Goal: Check status: Check status

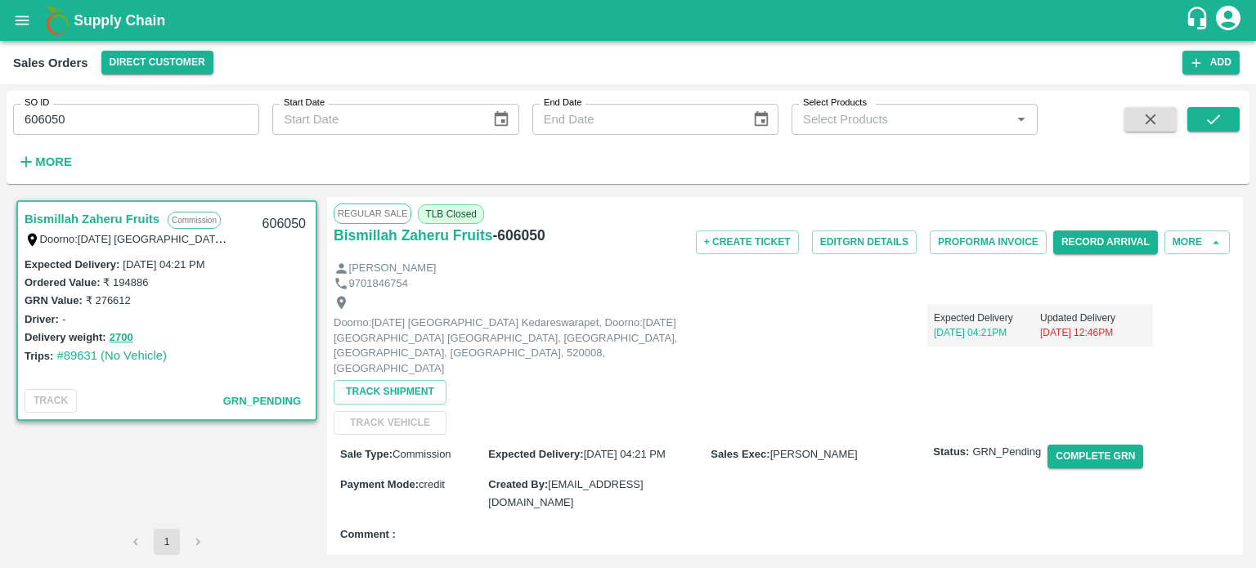
click at [121, 118] on input "606050" at bounding box center [136, 119] width 246 height 31
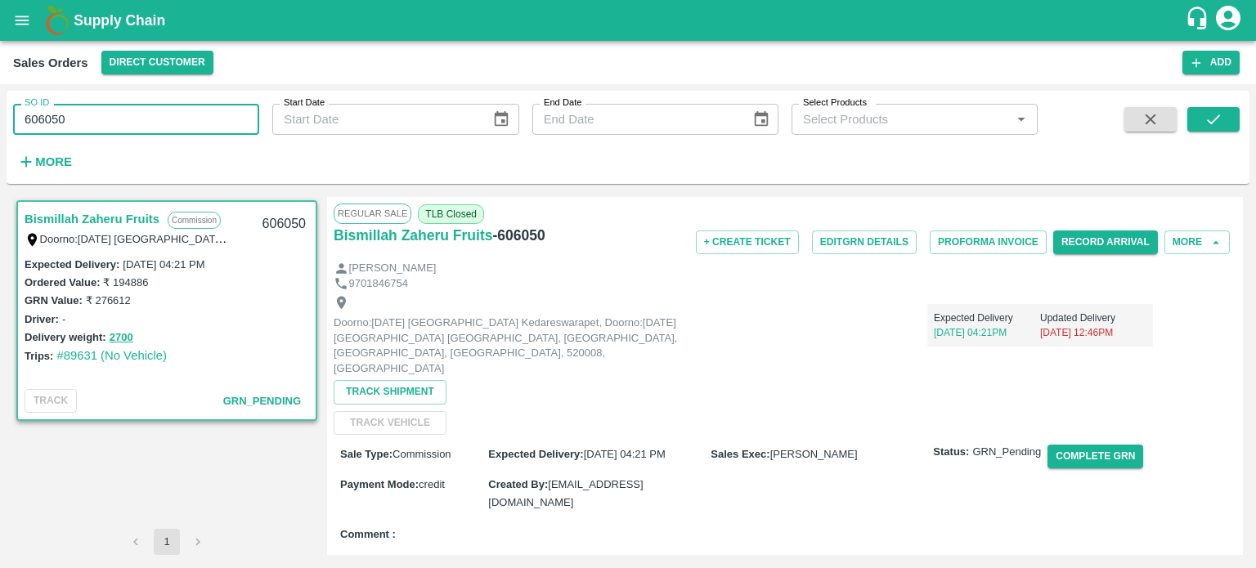
click at [121, 118] on input "606050" at bounding box center [136, 119] width 246 height 31
paste input "text"
type input "606170"
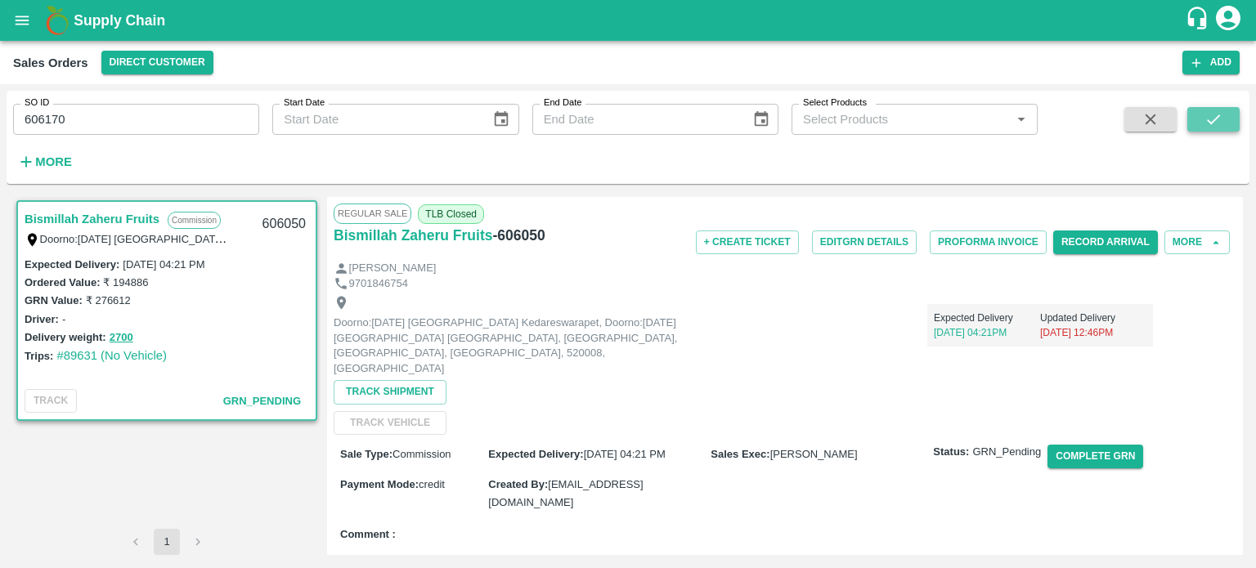
click at [1223, 123] on button "submit" at bounding box center [1213, 119] width 52 height 25
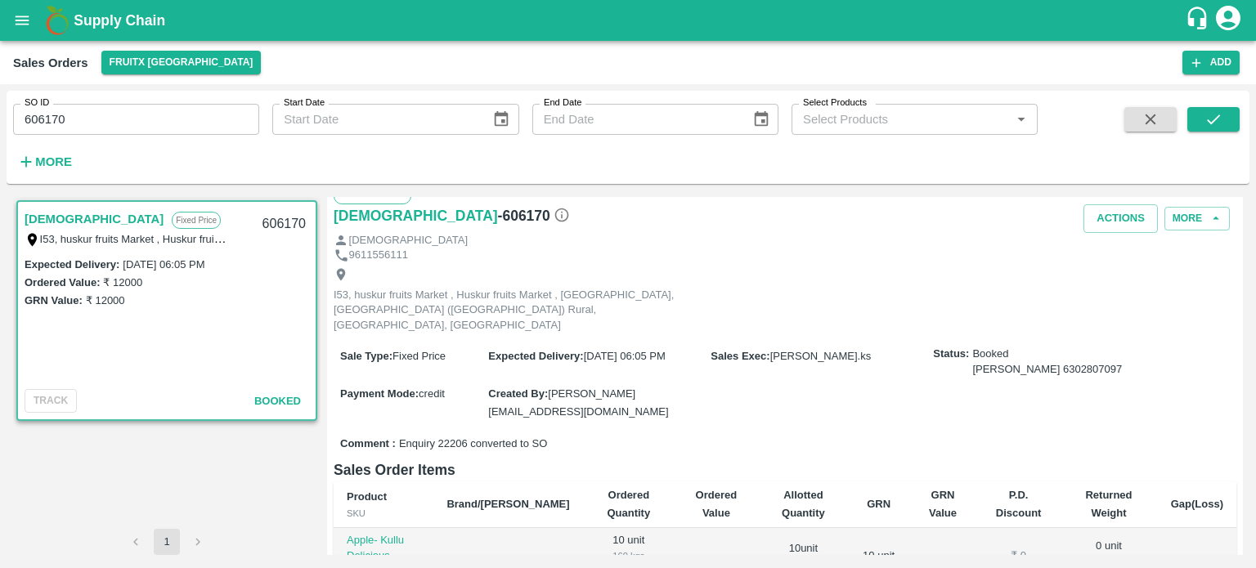
scroll to position [263, 0]
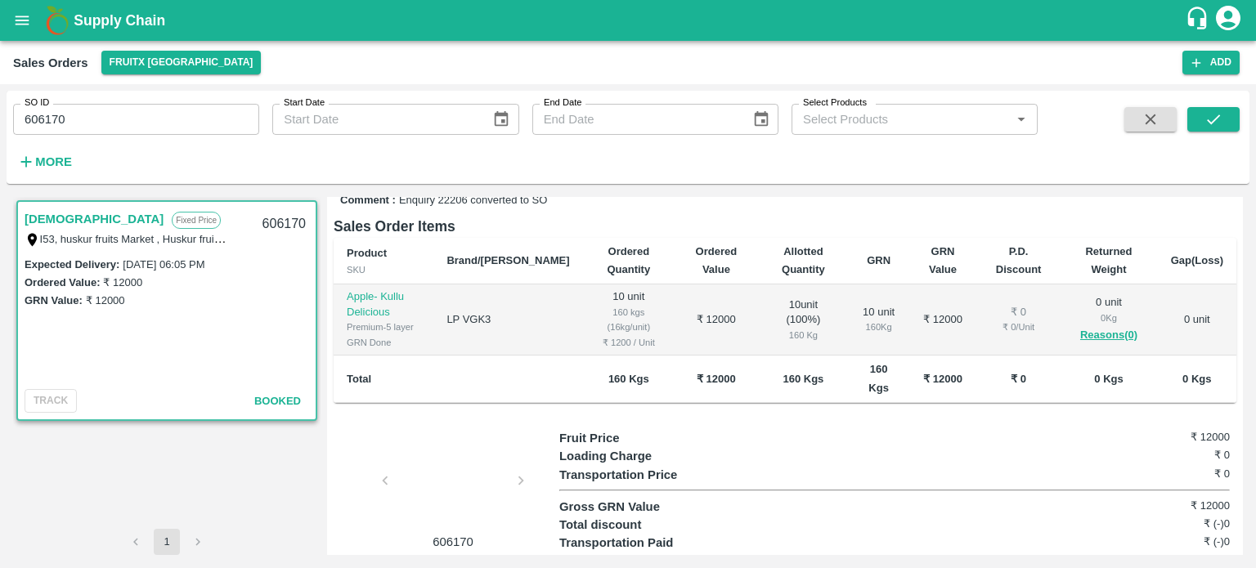
click at [454, 482] on div at bounding box center [453, 485] width 123 height 87
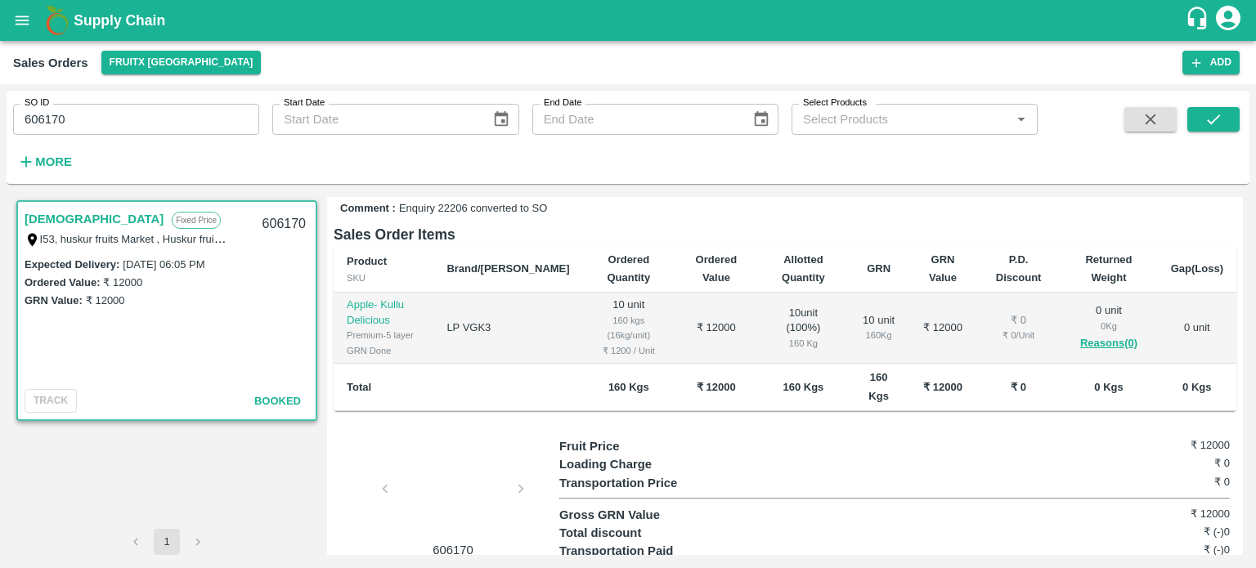
scroll to position [254, 0]
click at [437, 457] on div at bounding box center [453, 494] width 123 height 87
